Goal: Use online tool/utility

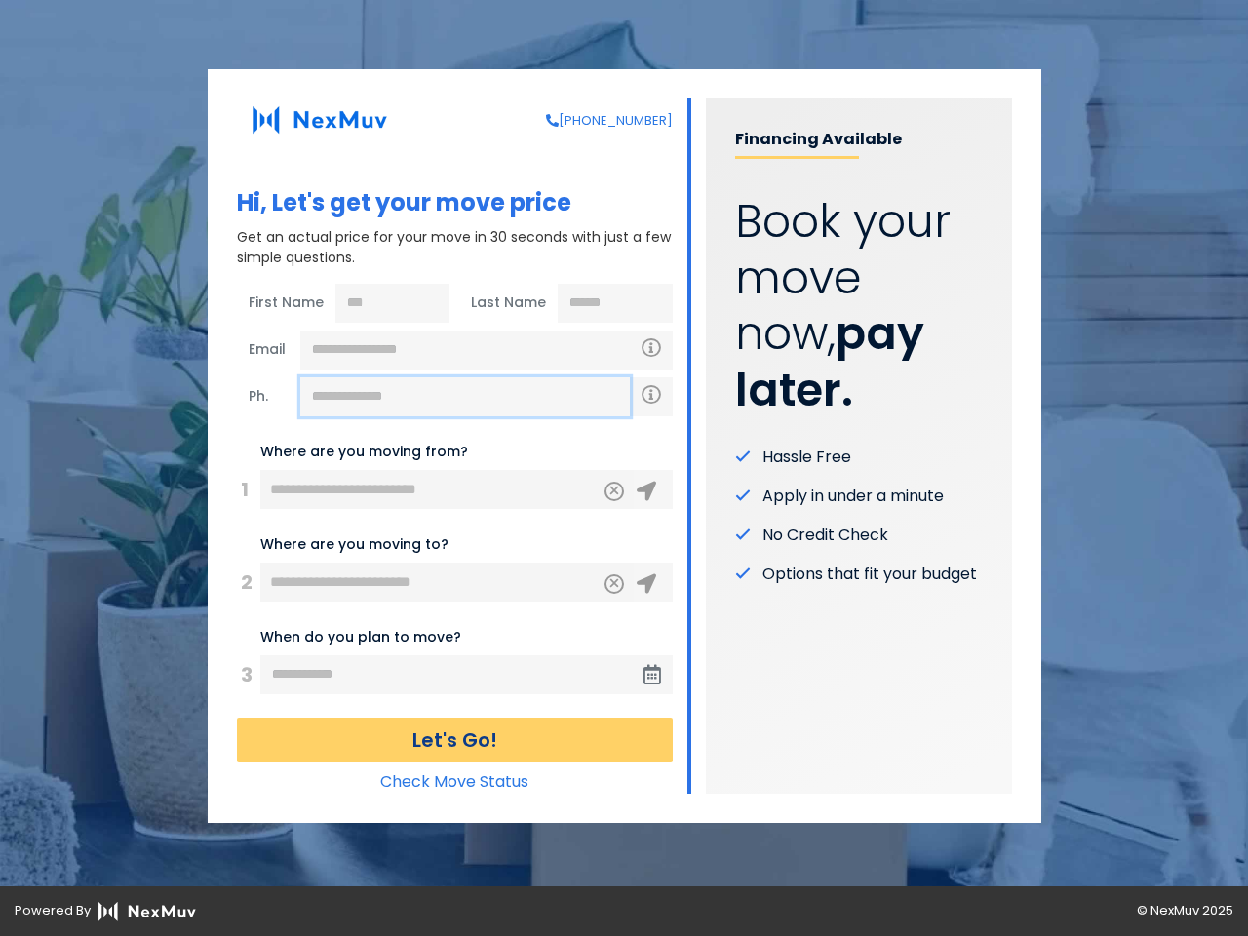
click at [465, 397] on input "text" at bounding box center [465, 396] width 330 height 39
click at [614, 492] on icon "Clear" at bounding box center [615, 489] width 12 height 18
